Goal: Transaction & Acquisition: Purchase product/service

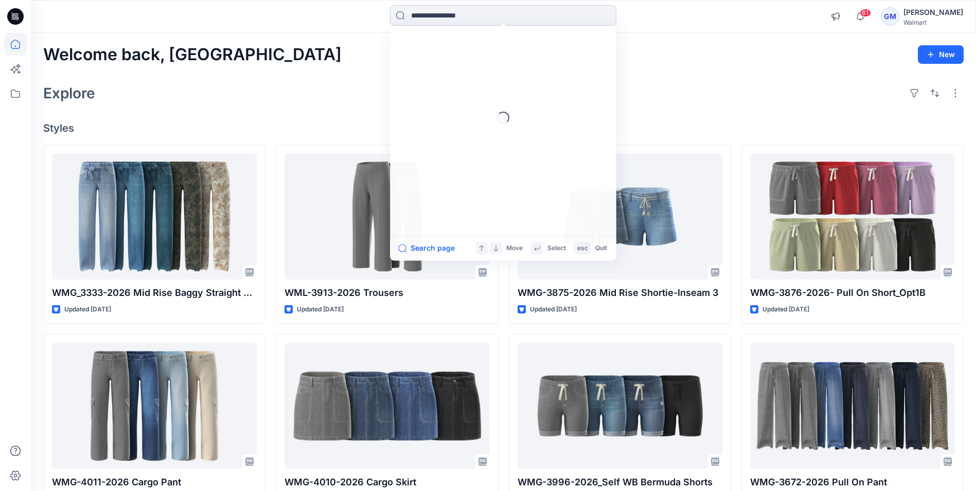
click at [510, 19] on input at bounding box center [503, 15] width 226 height 21
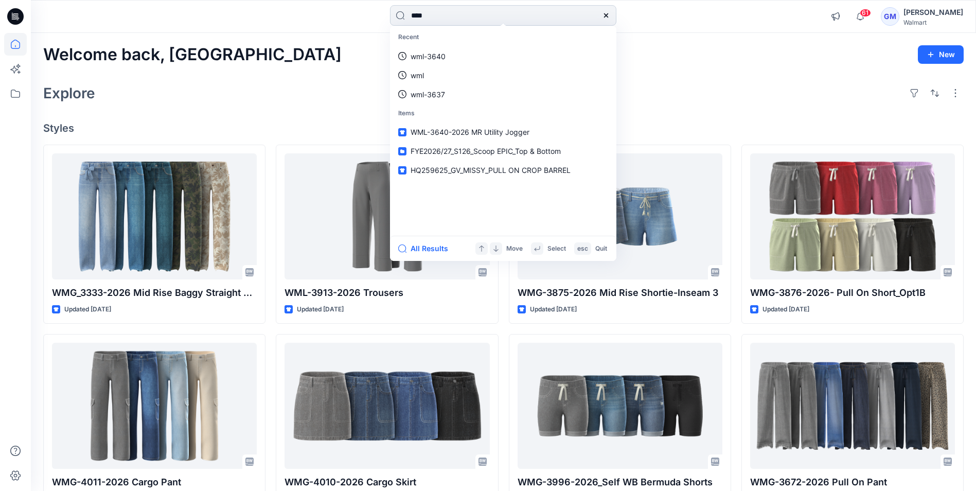
type input "****"
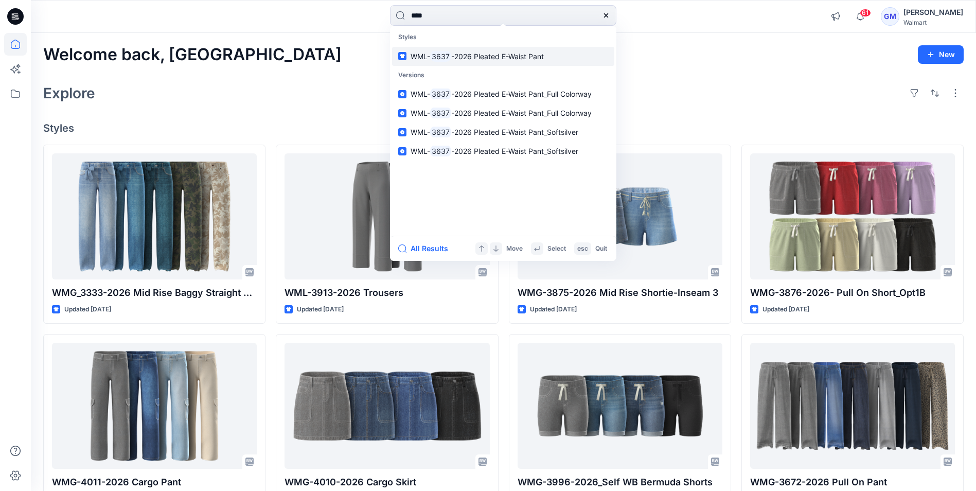
click at [497, 57] on span "-2026 Pleated E-Waist Pant" at bounding box center [497, 56] width 93 height 9
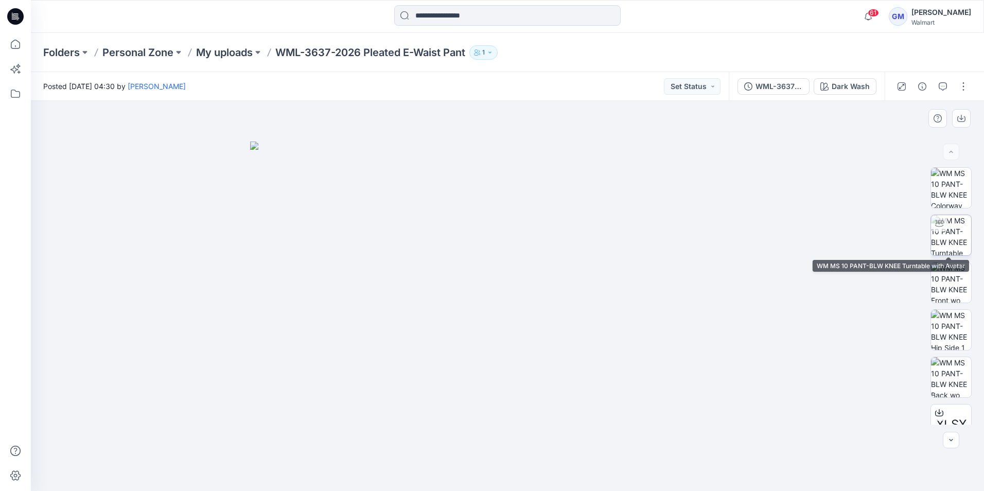
click at [953, 232] on img at bounding box center [951, 235] width 40 height 40
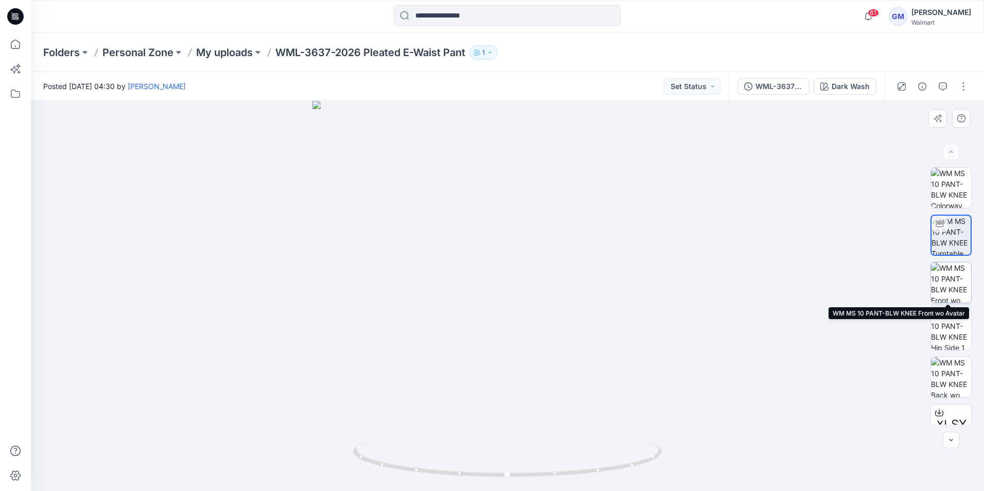
click at [952, 283] on img at bounding box center [951, 282] width 40 height 40
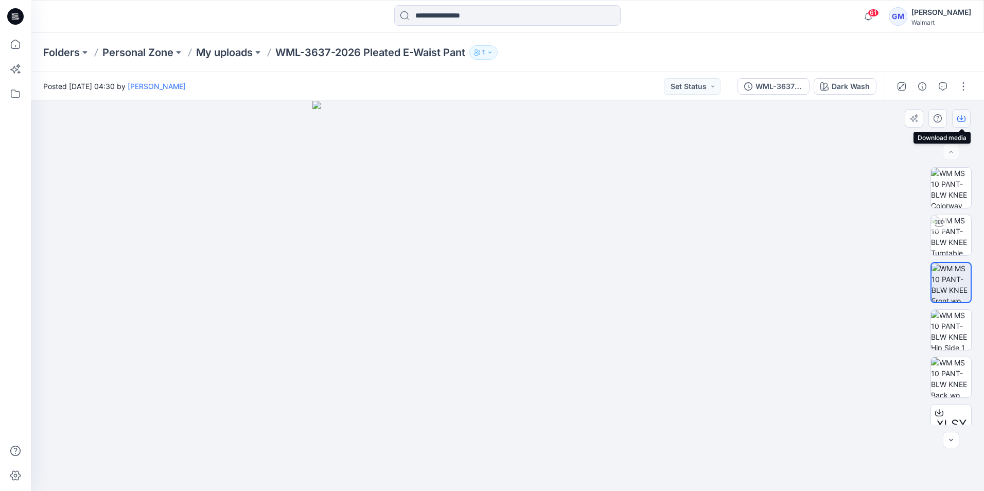
click at [963, 119] on icon "button" at bounding box center [961, 118] width 8 height 8
click at [701, 27] on div at bounding box center [507, 16] width 477 height 23
